Goal: Task Accomplishment & Management: Manage account settings

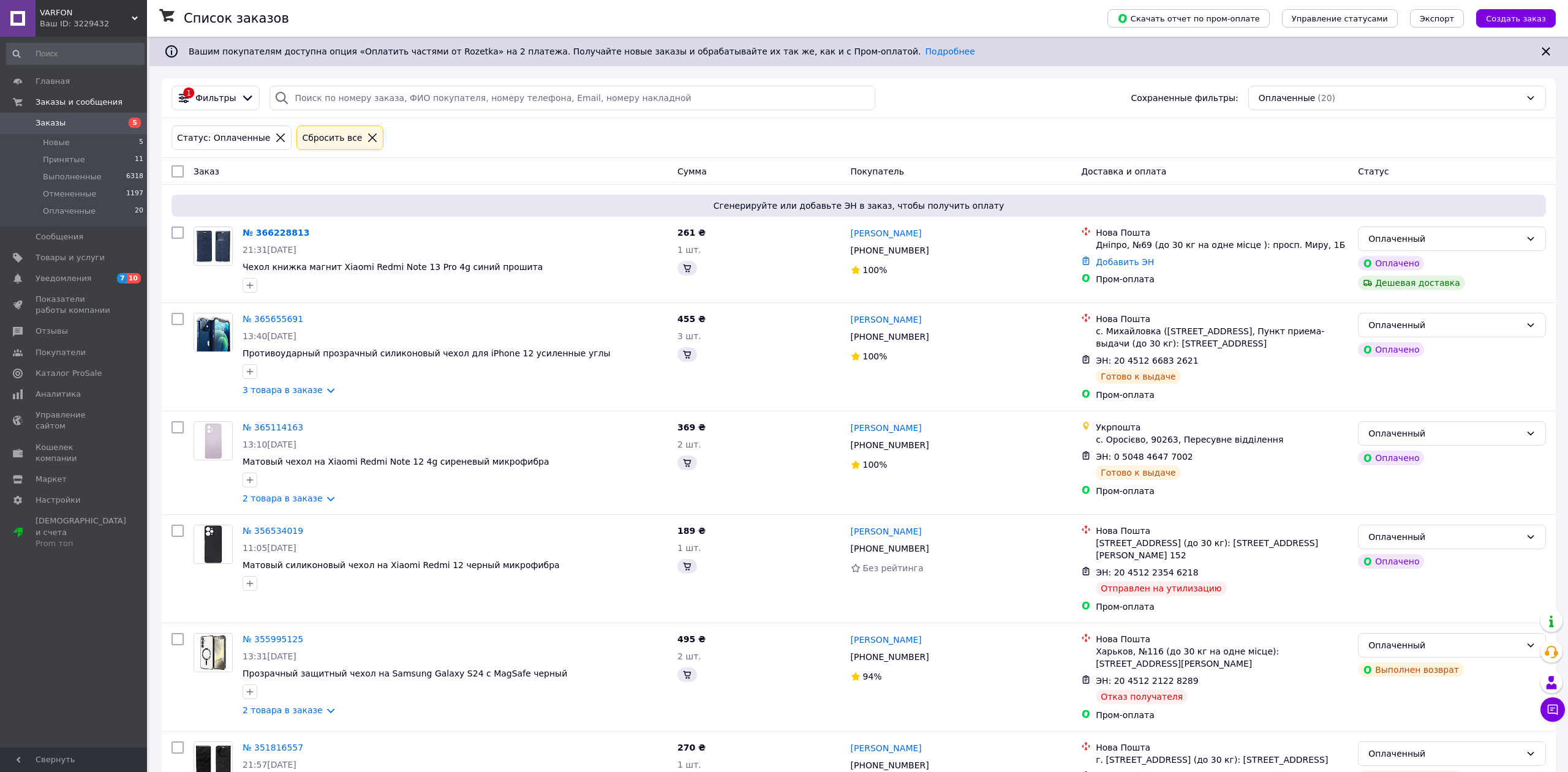
click at [60, 128] on span "Заказы" at bounding box center [51, 123] width 30 height 11
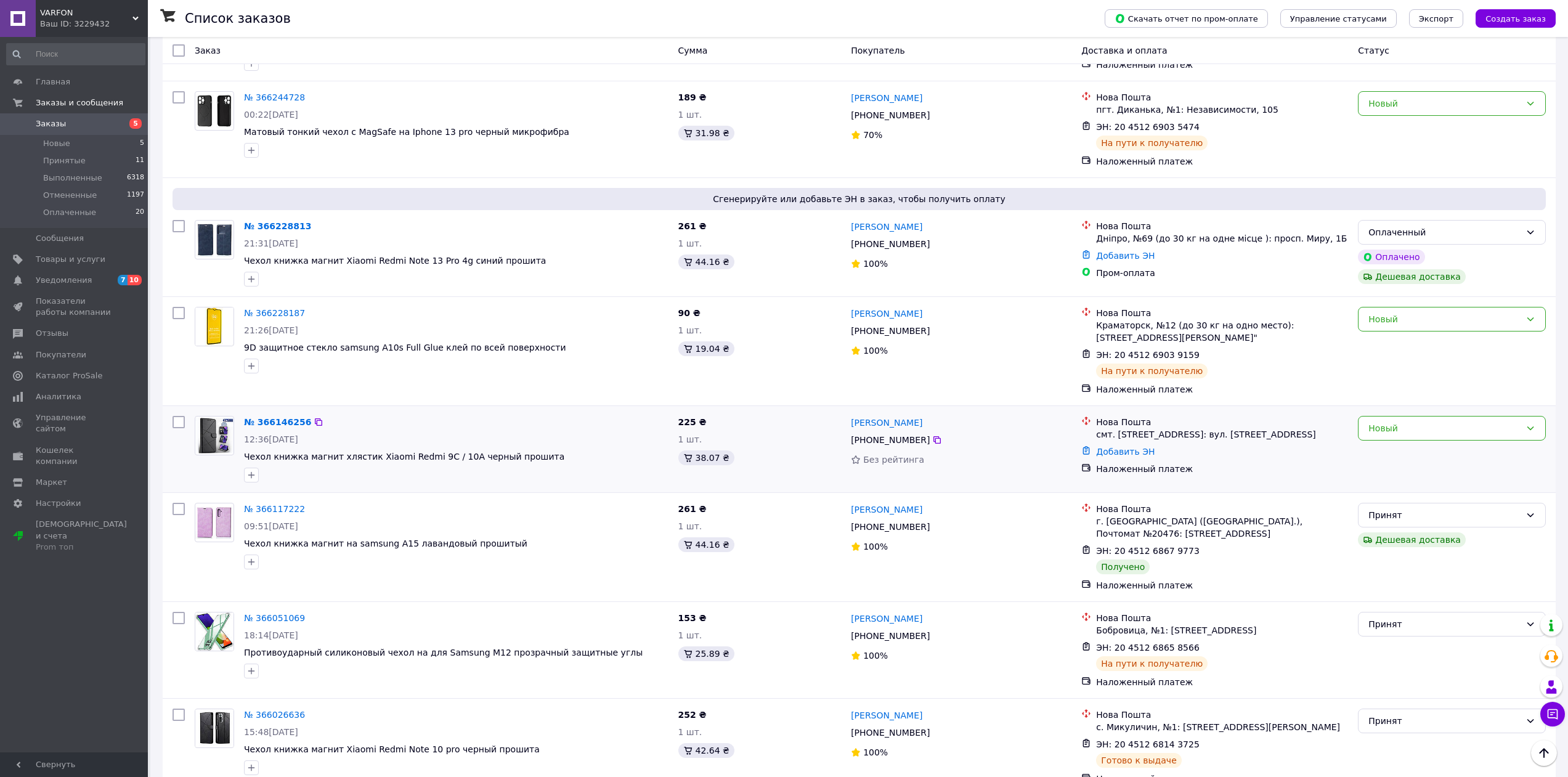
scroll to position [247, 0]
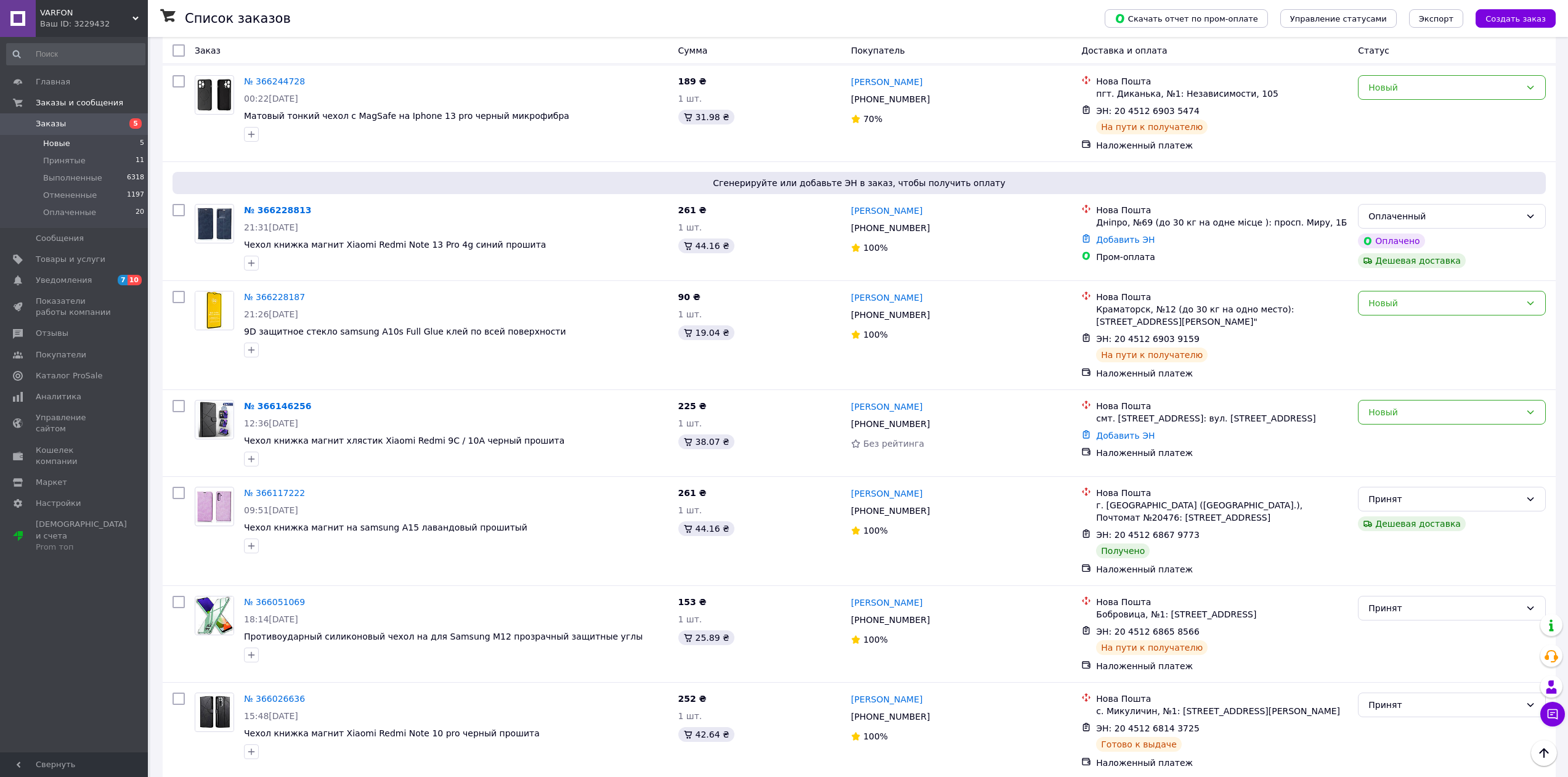
click at [84, 142] on li "Новые 5" at bounding box center [76, 144] width 152 height 17
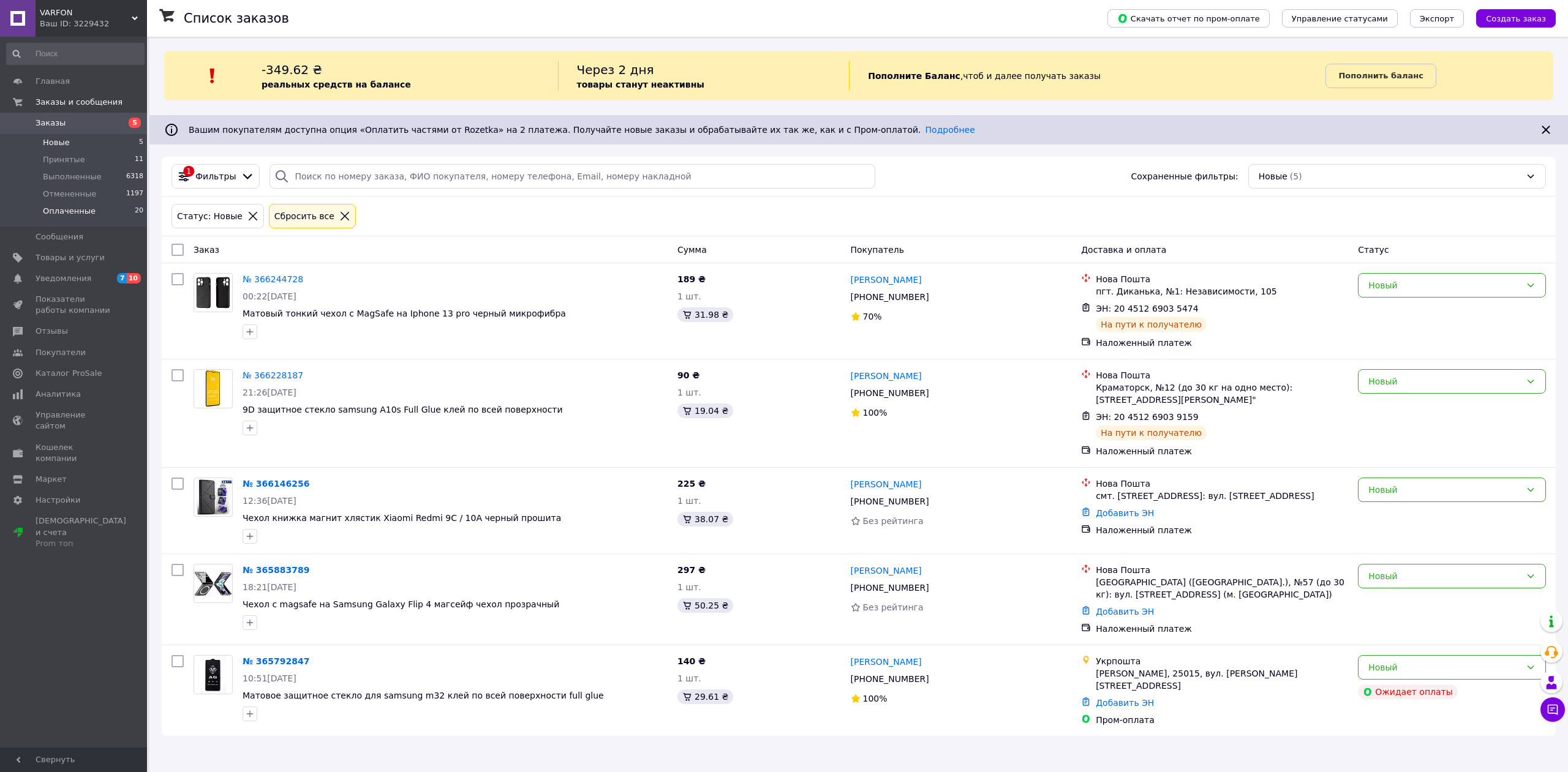
click at [102, 216] on li "Оплаченные 20" at bounding box center [75, 214] width 151 height 23
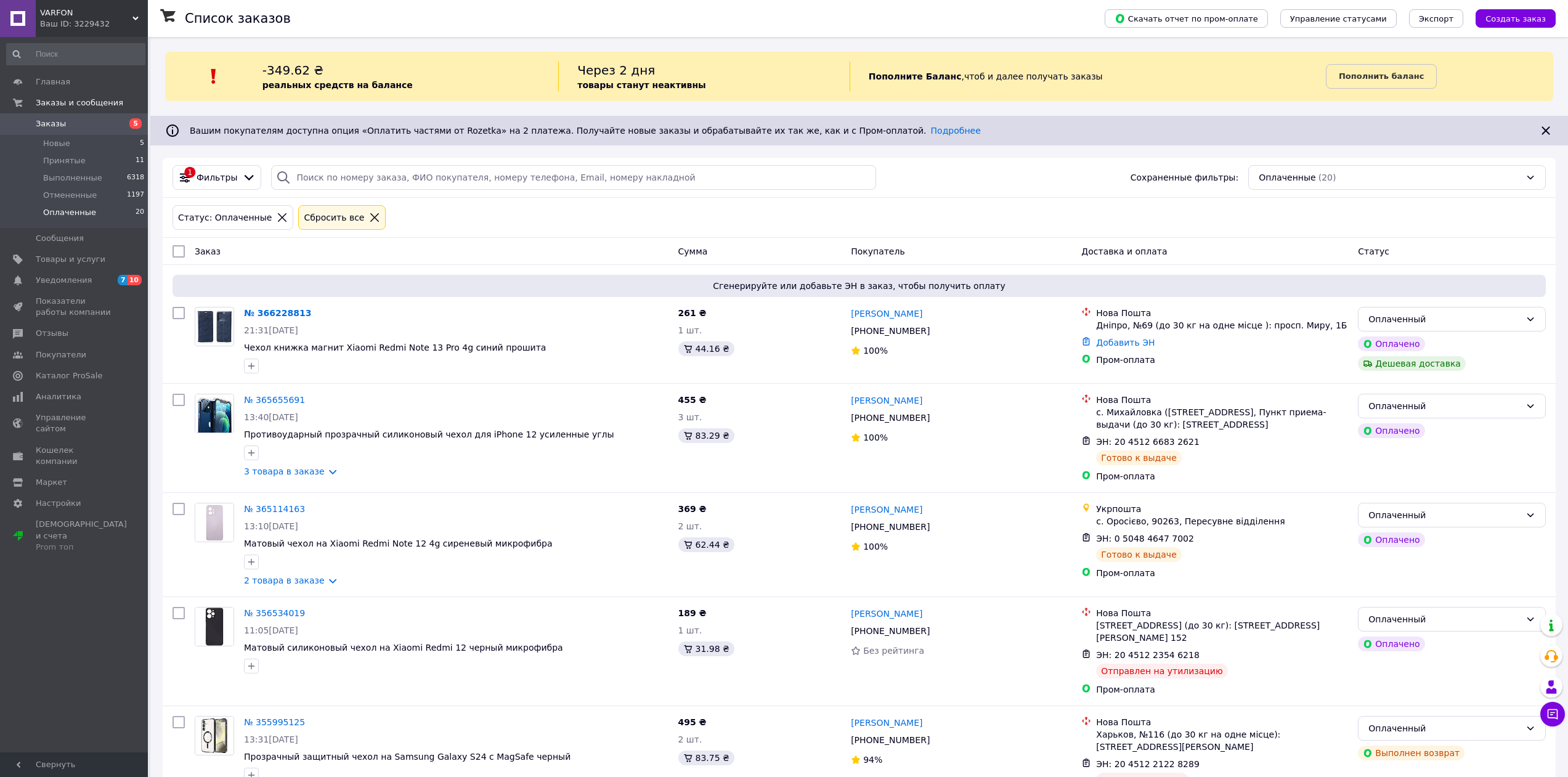
click at [62, 134] on link "Заказы 5" at bounding box center [76, 124] width 152 height 21
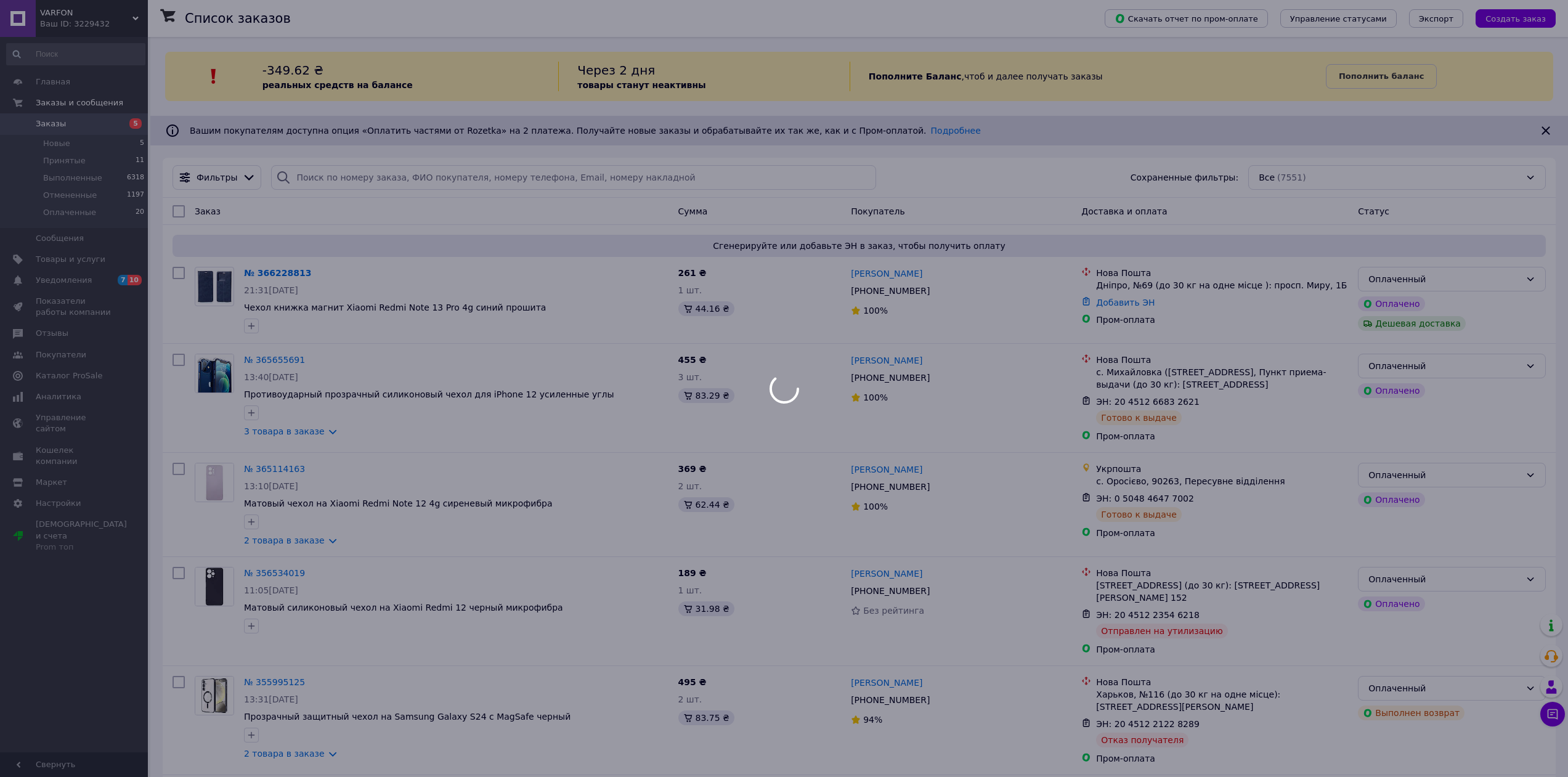
click at [67, 141] on div at bounding box center [784, 388] width 1568 height 777
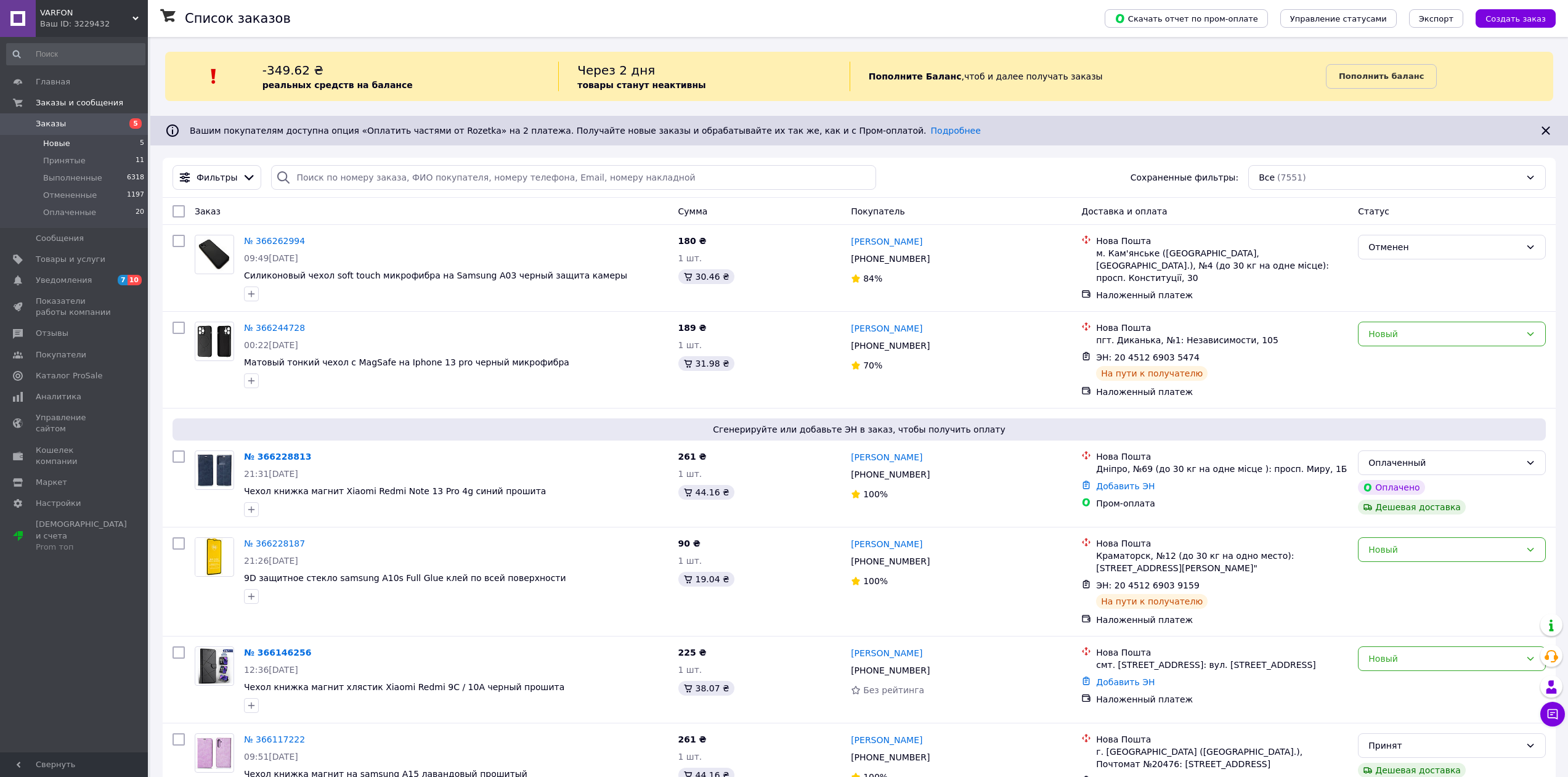
click at [87, 141] on li "Новые 5" at bounding box center [76, 144] width 152 height 17
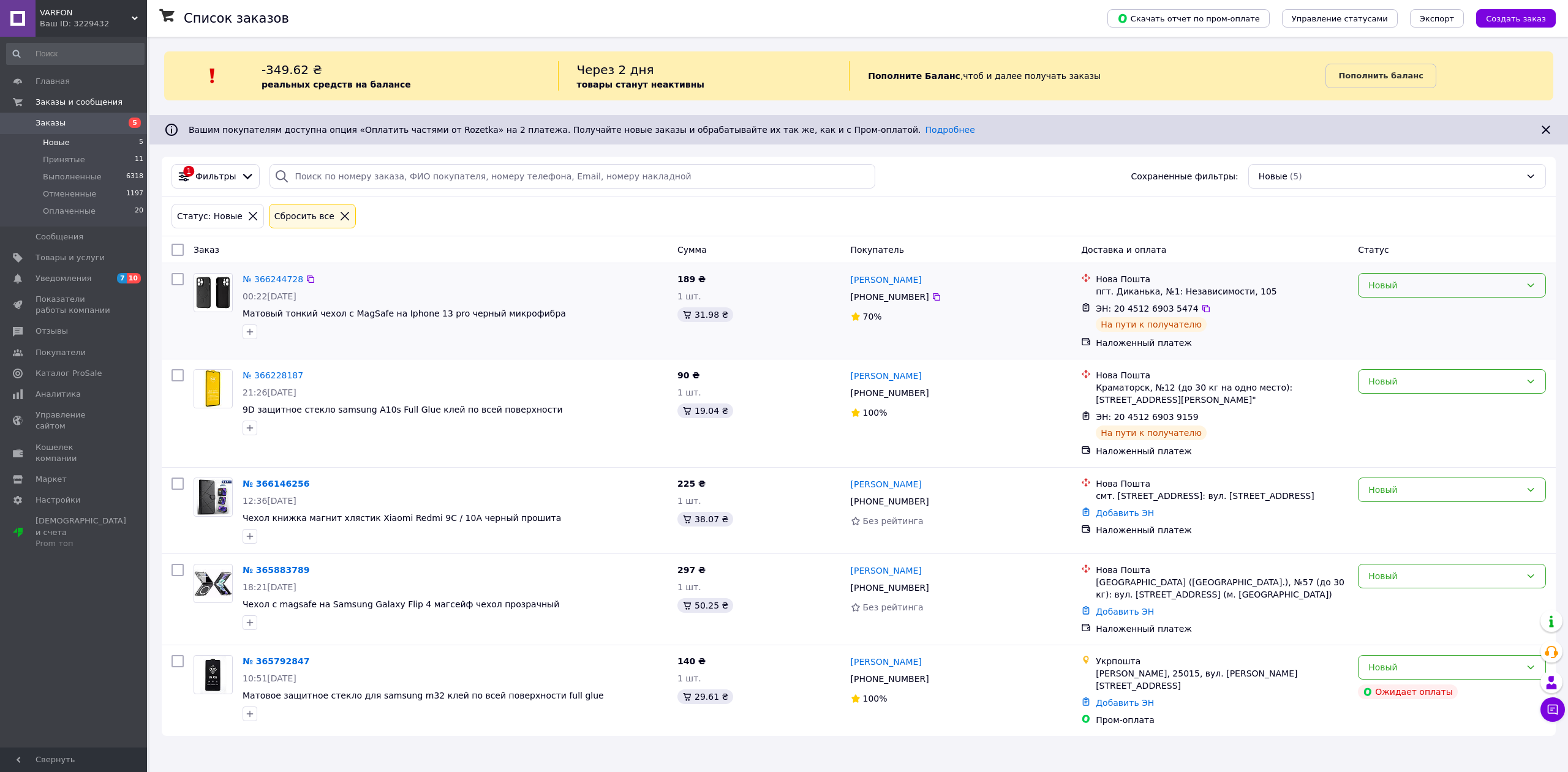
click at [1485, 289] on div "Новый" at bounding box center [1444, 285] width 152 height 14
click at [1379, 312] on li "Принят" at bounding box center [1451, 312] width 186 height 22
click at [1488, 373] on div "Новый" at bounding box center [1452, 381] width 188 height 24
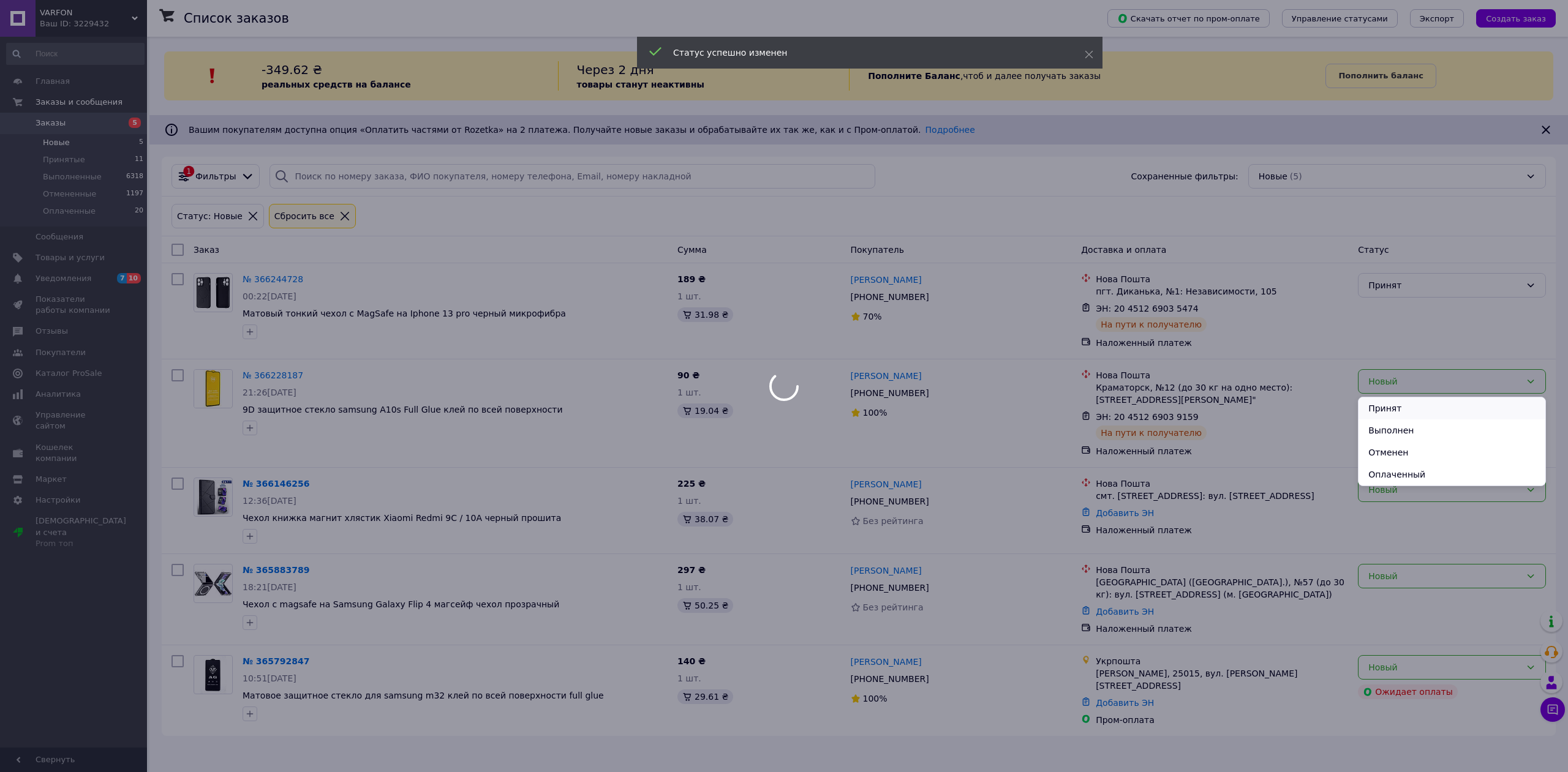
click at [1383, 411] on li "Принят" at bounding box center [1451, 408] width 186 height 22
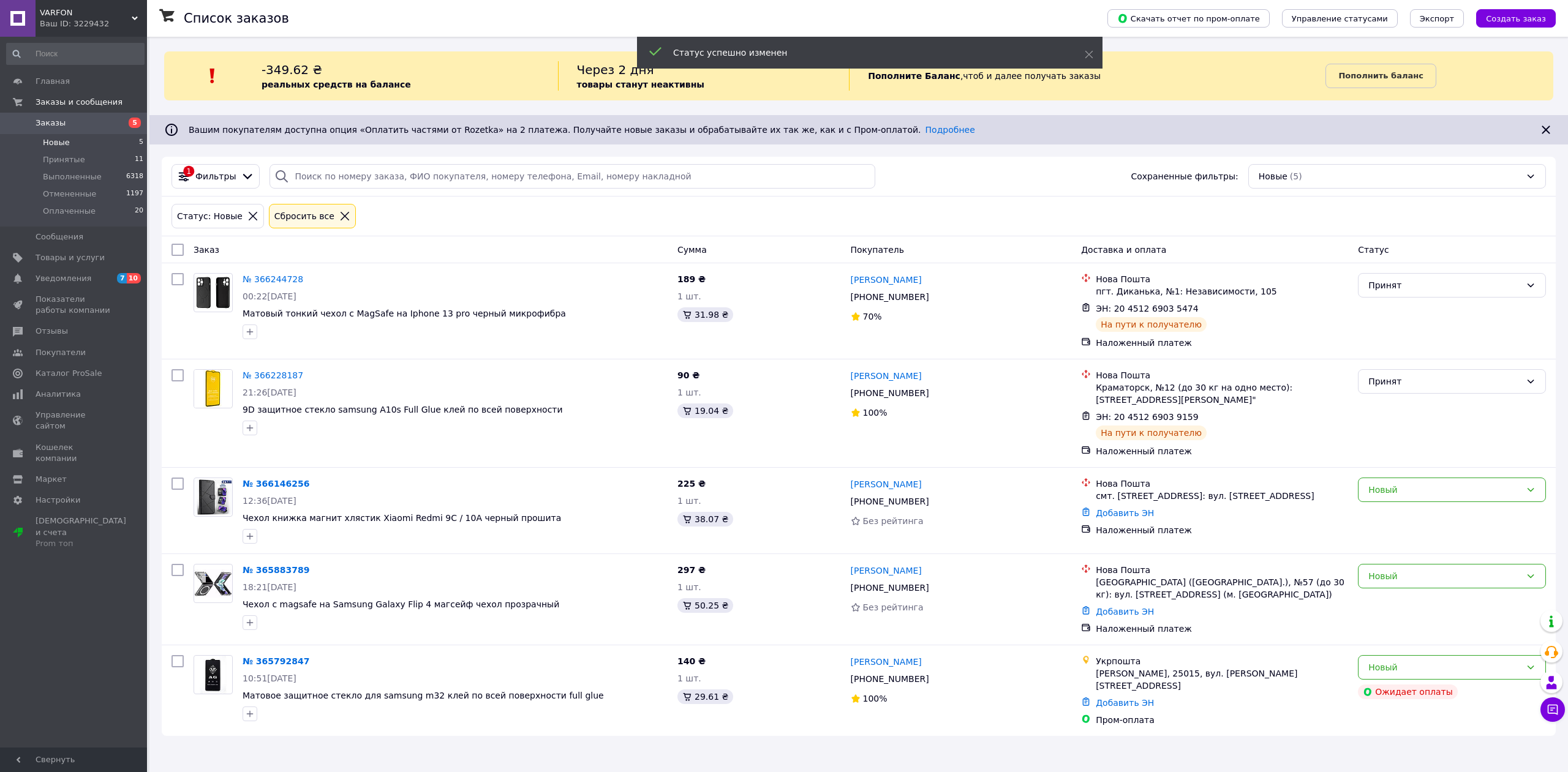
click at [79, 143] on li "Новые 5" at bounding box center [75, 143] width 151 height 17
click at [78, 158] on span "Принятые" at bounding box center [64, 159] width 42 height 11
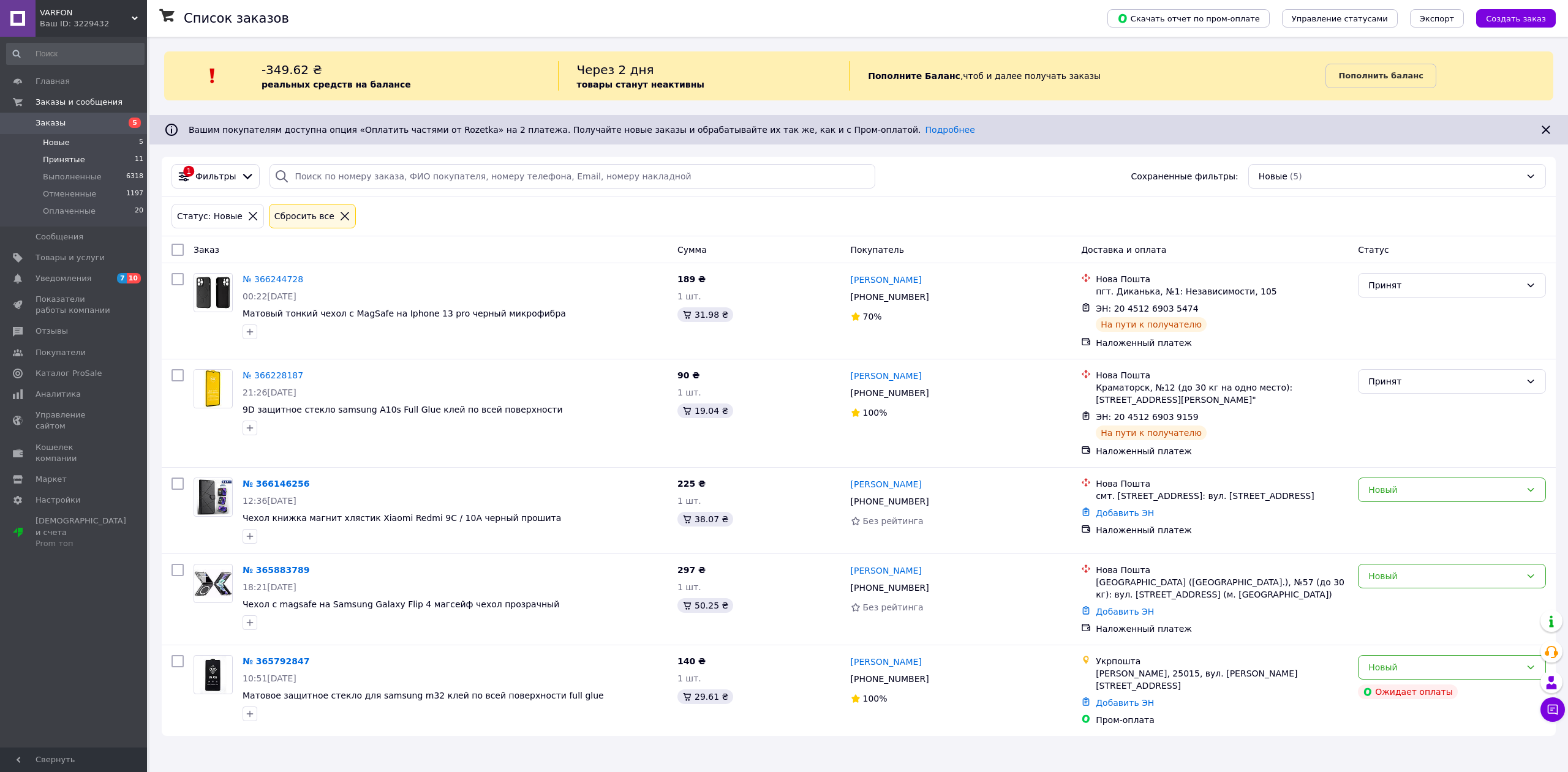
click at [78, 158] on span "Принятые" at bounding box center [64, 159] width 42 height 11
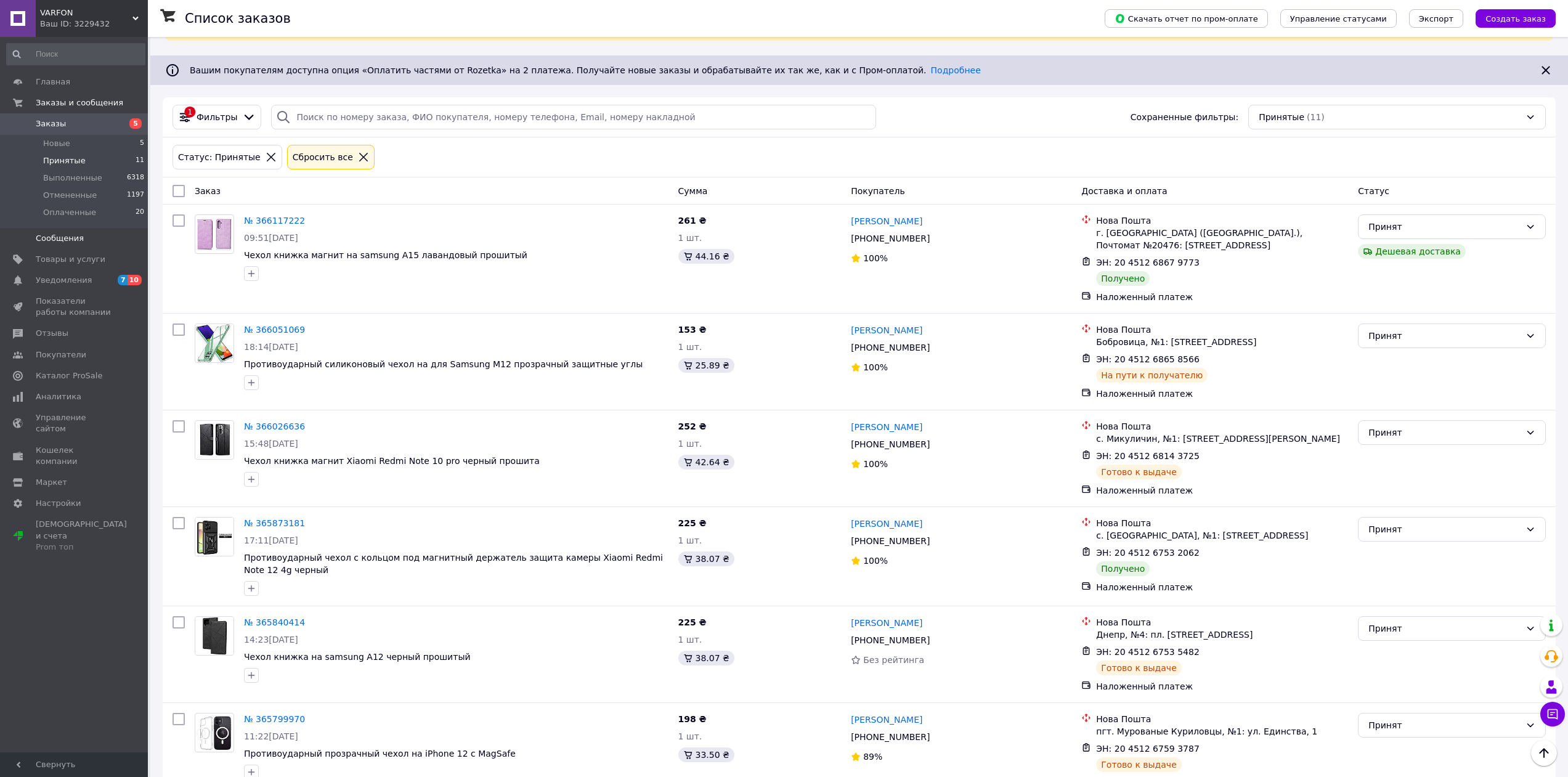
scroll to position [62, 0]
click at [73, 207] on span "Оплаченные" at bounding box center [70, 213] width 53 height 11
